Goal: Transaction & Acquisition: Subscribe to service/newsletter

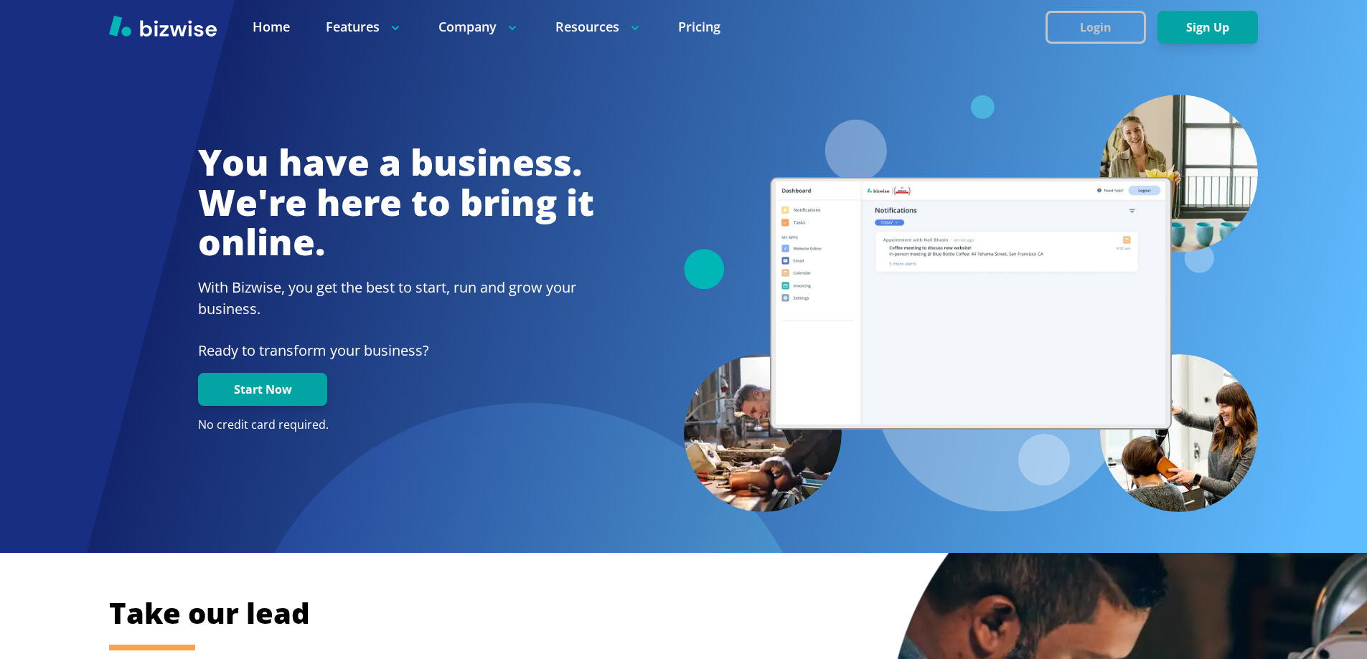
click at [1109, 25] on button "Login" at bounding box center [1096, 27] width 100 height 33
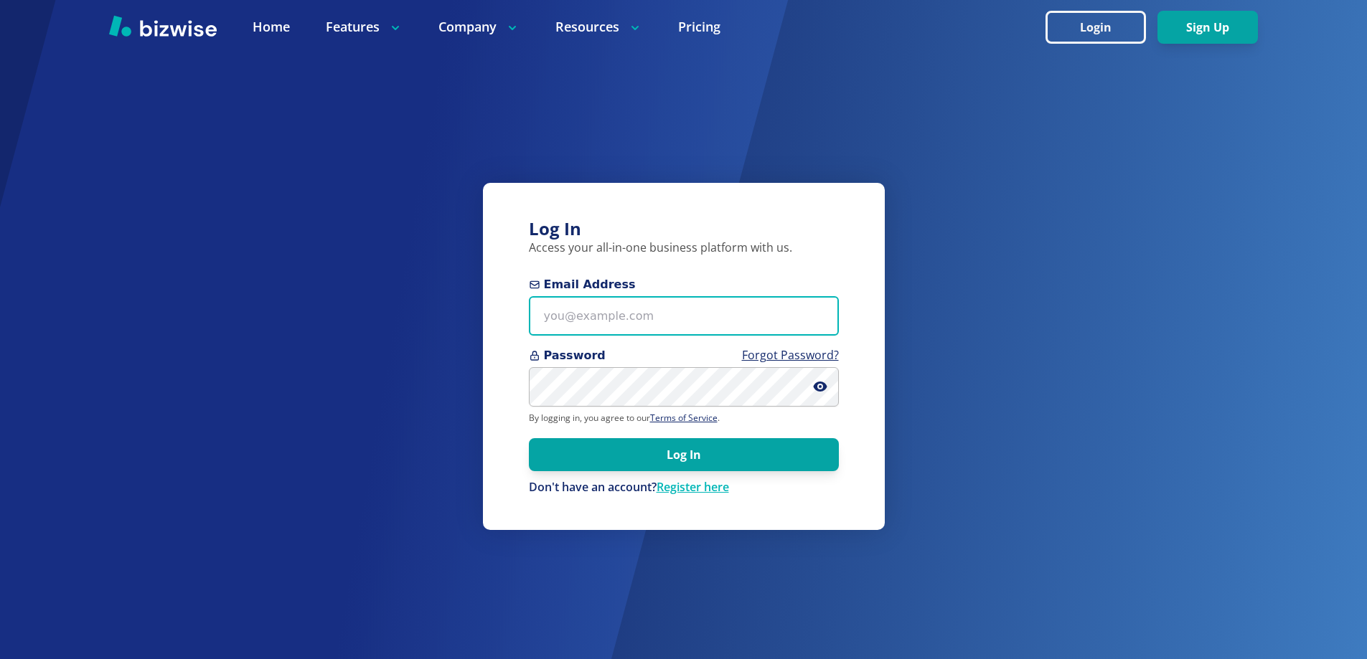
click at [658, 316] on input "Email Address" at bounding box center [684, 315] width 310 height 39
type input "[EMAIL_ADDRESS][DOMAIN_NAME]"
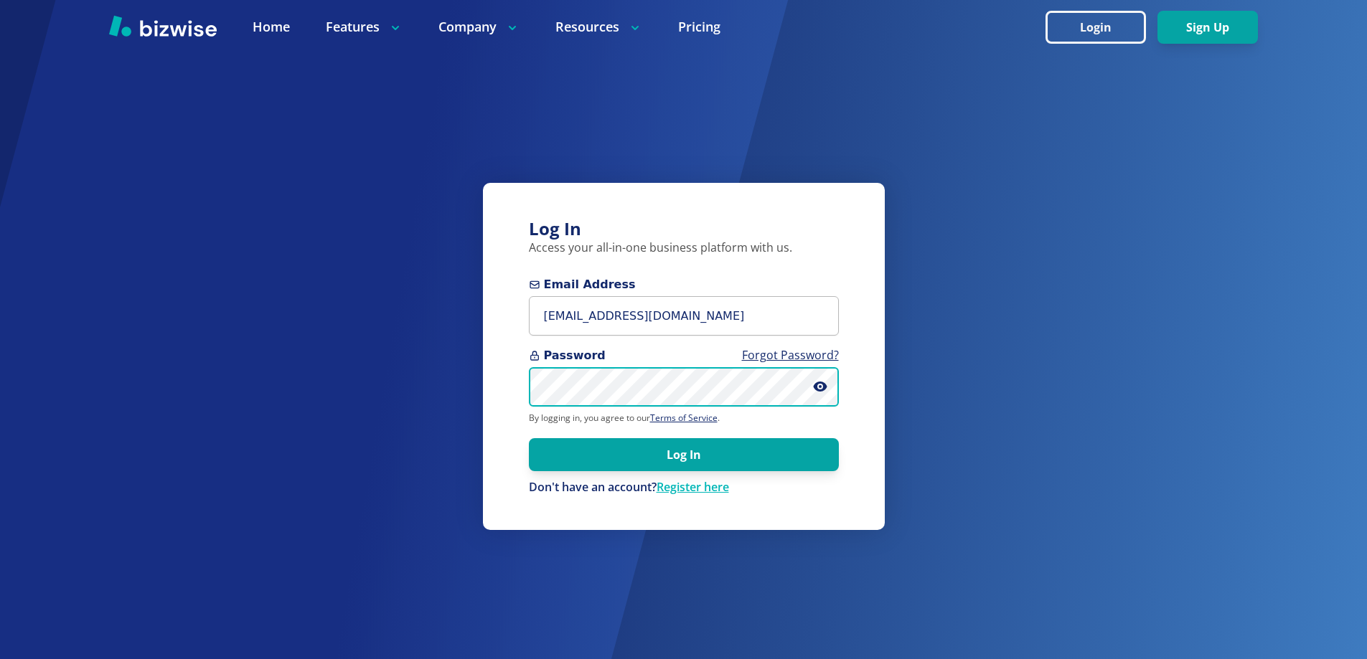
click at [529, 438] on button "Log In" at bounding box center [684, 454] width 310 height 33
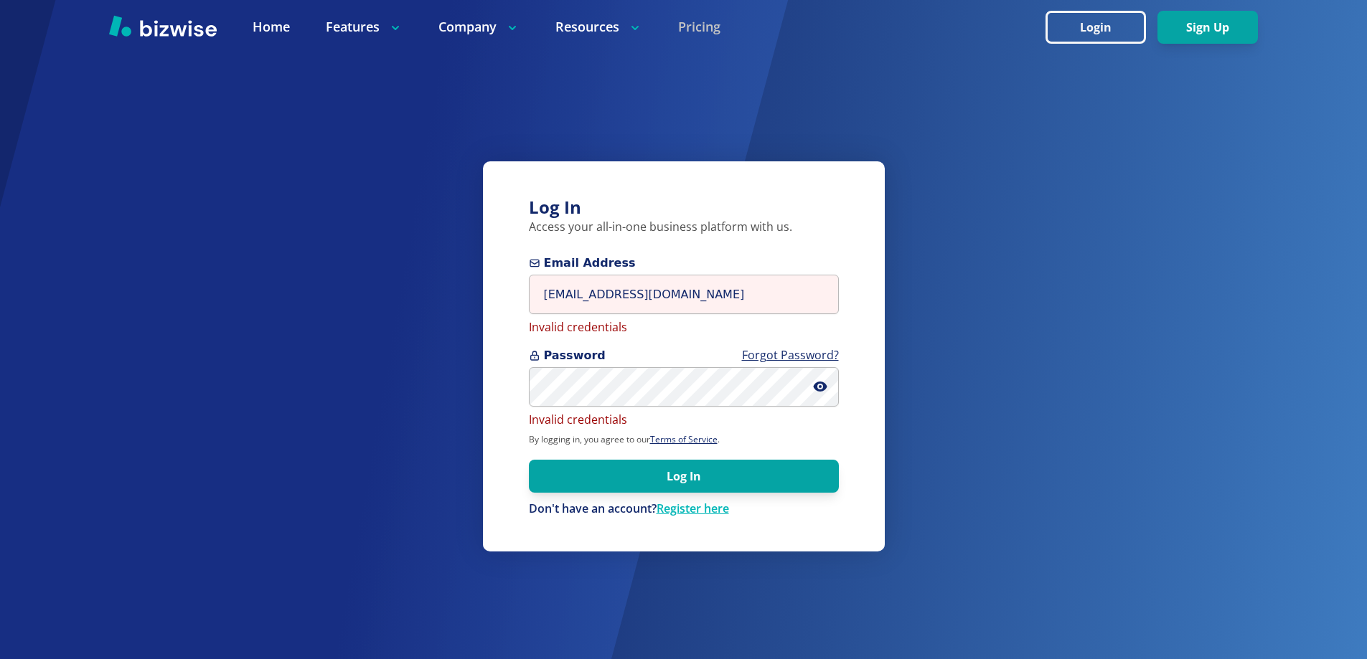
click at [700, 22] on link "Pricing" at bounding box center [699, 27] width 42 height 18
